Goal: Find specific page/section: Locate a particular part of the current website

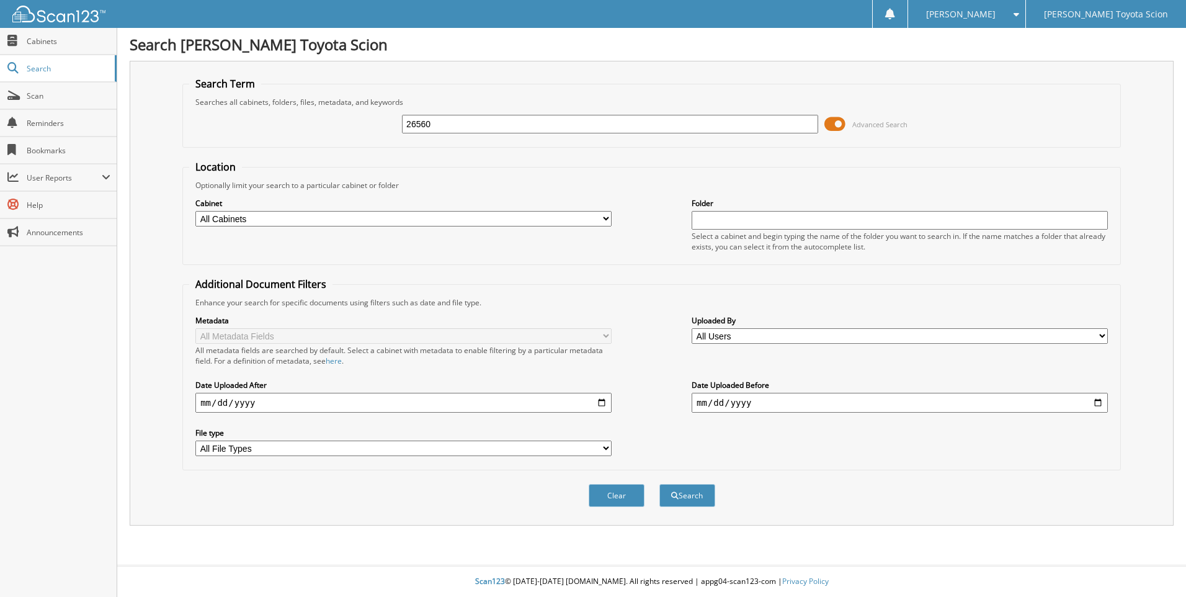
type input "26560"
click at [659, 484] on button "Search" at bounding box center [687, 495] width 56 height 23
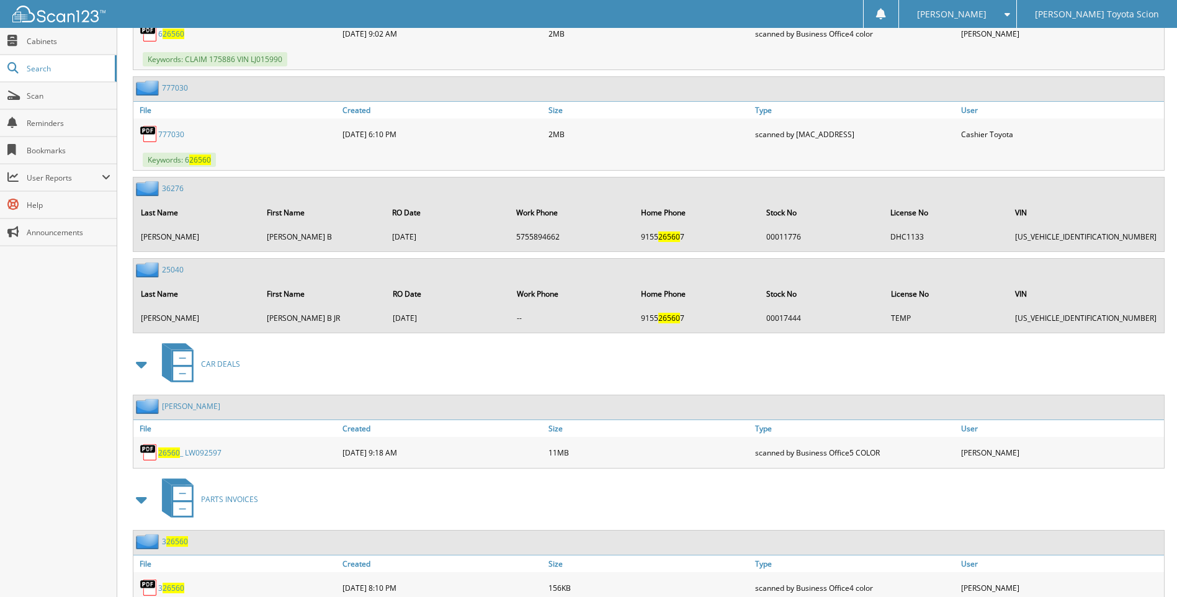
scroll to position [1511, 0]
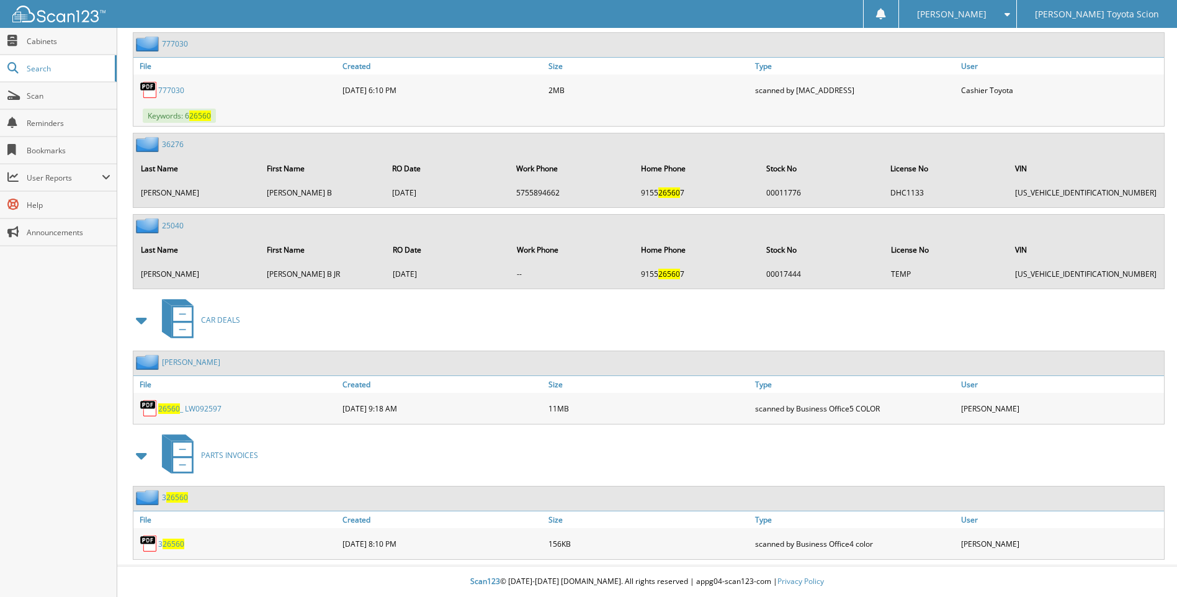
click at [185, 411] on link "26560 _ LW092597" at bounding box center [189, 408] width 63 height 11
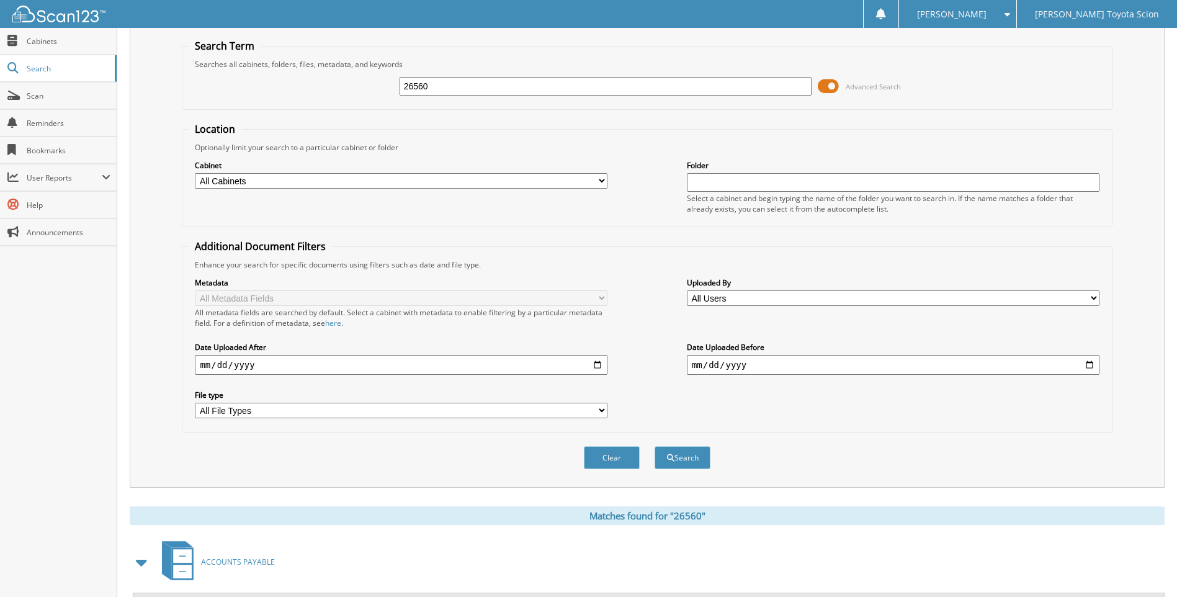
scroll to position [0, 0]
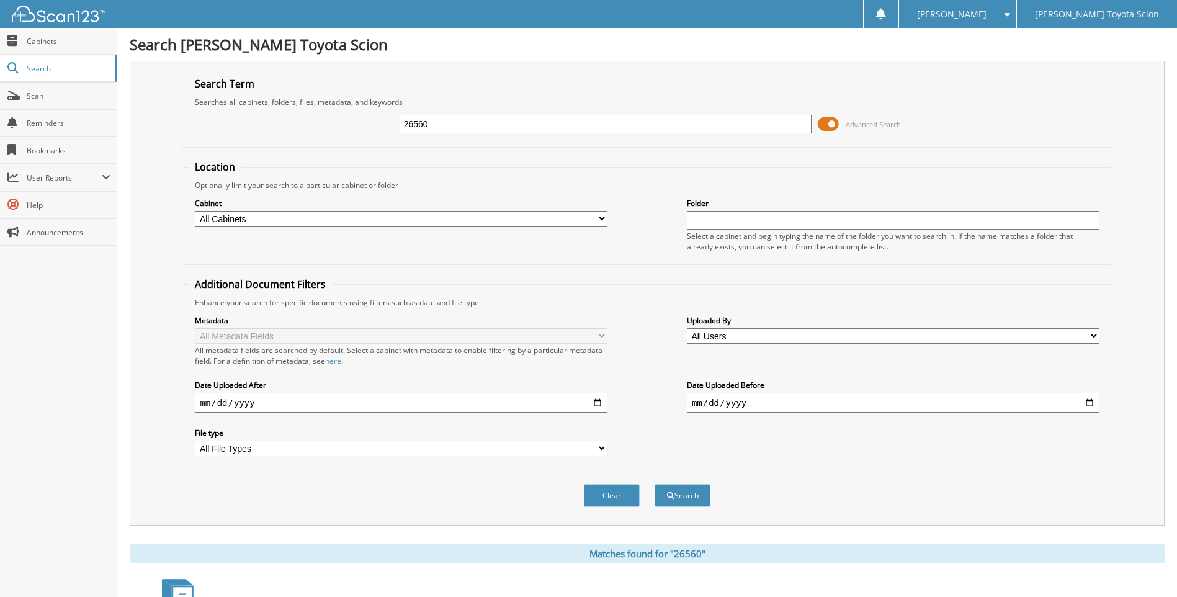
click at [442, 123] on input "26560" at bounding box center [606, 124] width 413 height 19
type input "217431"
click at [655, 484] on button "Search" at bounding box center [683, 495] width 56 height 23
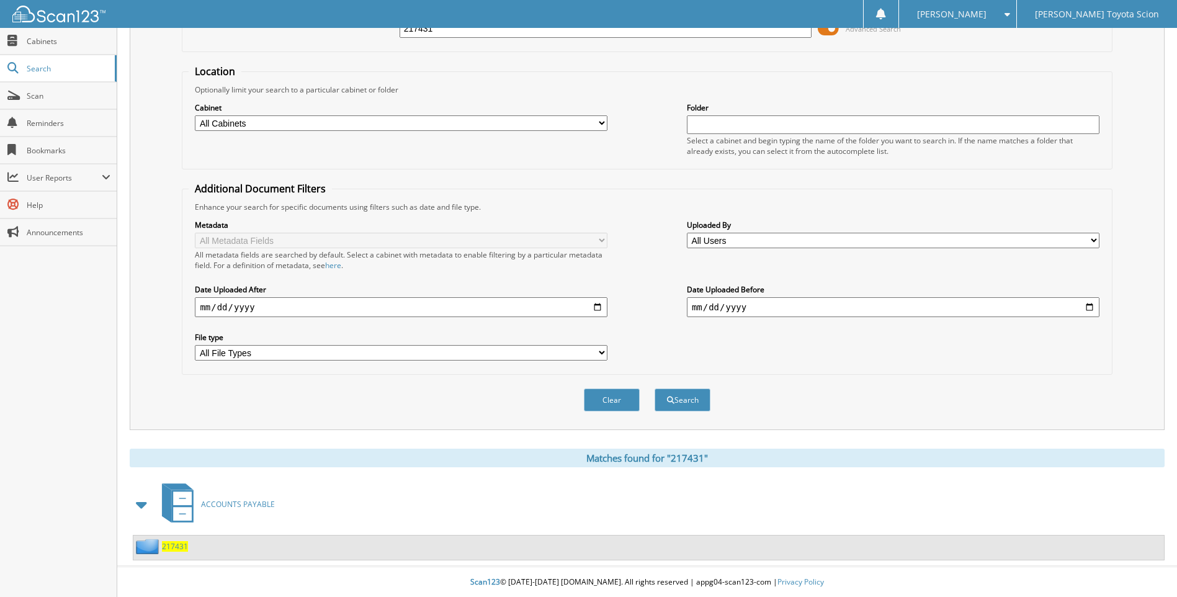
scroll to position [97, 0]
click at [184, 548] on span "217431" at bounding box center [175, 545] width 26 height 11
